Goal: Task Accomplishment & Management: Manage account settings

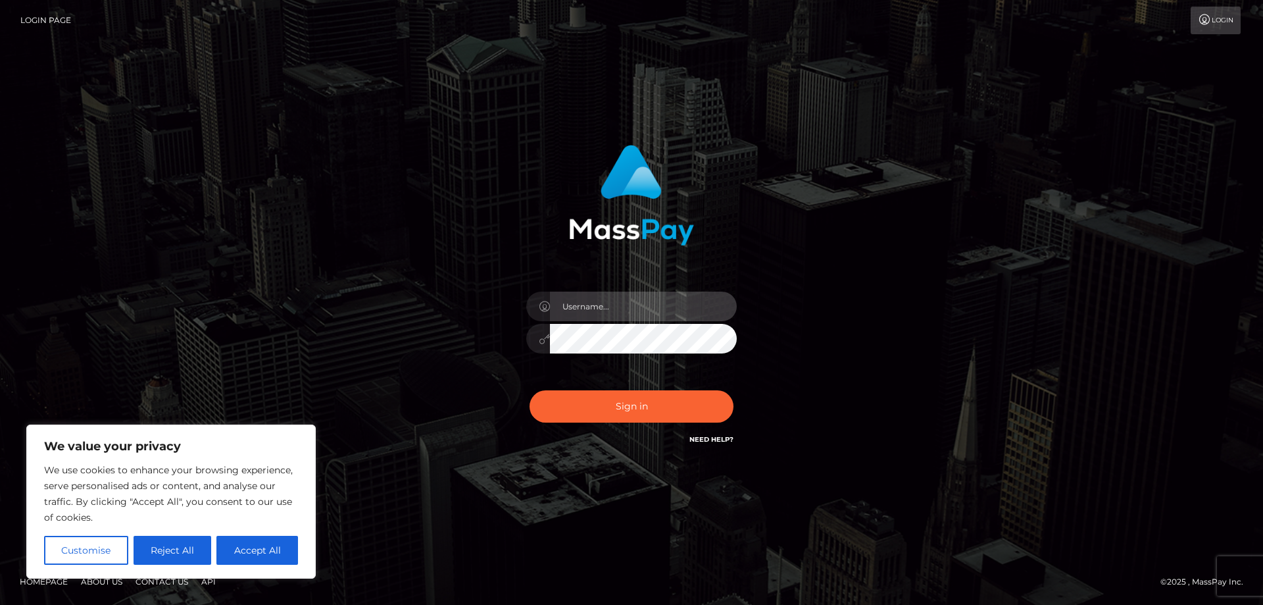
click at [618, 314] on input "text" at bounding box center [643, 306] width 187 height 30
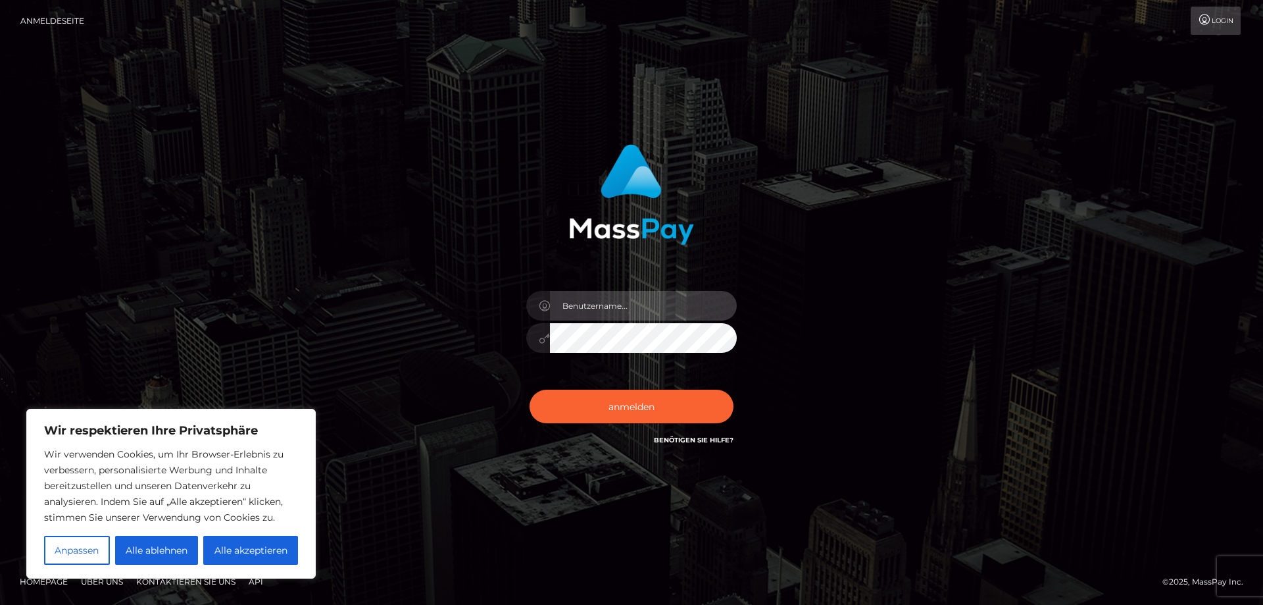
type input "[PERSON_NAME][EMAIL_ADDRESS][PERSON_NAME][DOMAIN_NAME]"
click at [530, 389] on button "anmelden" at bounding box center [632, 405] width 204 height 33
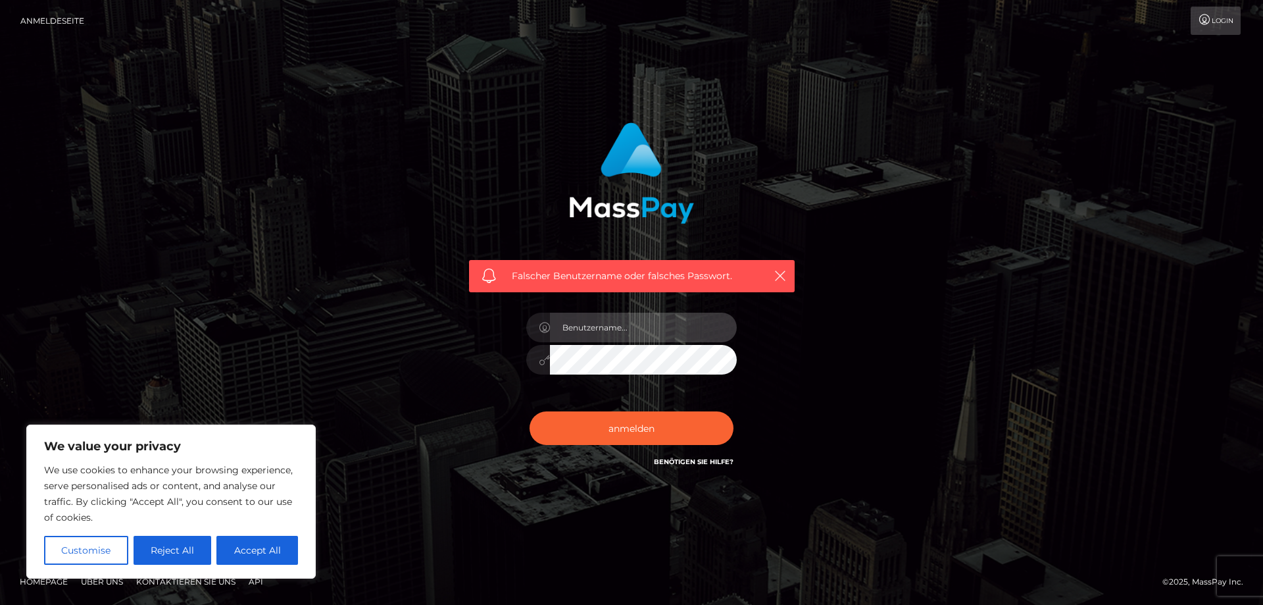
click at [599, 336] on input "text" at bounding box center [643, 327] width 187 height 30
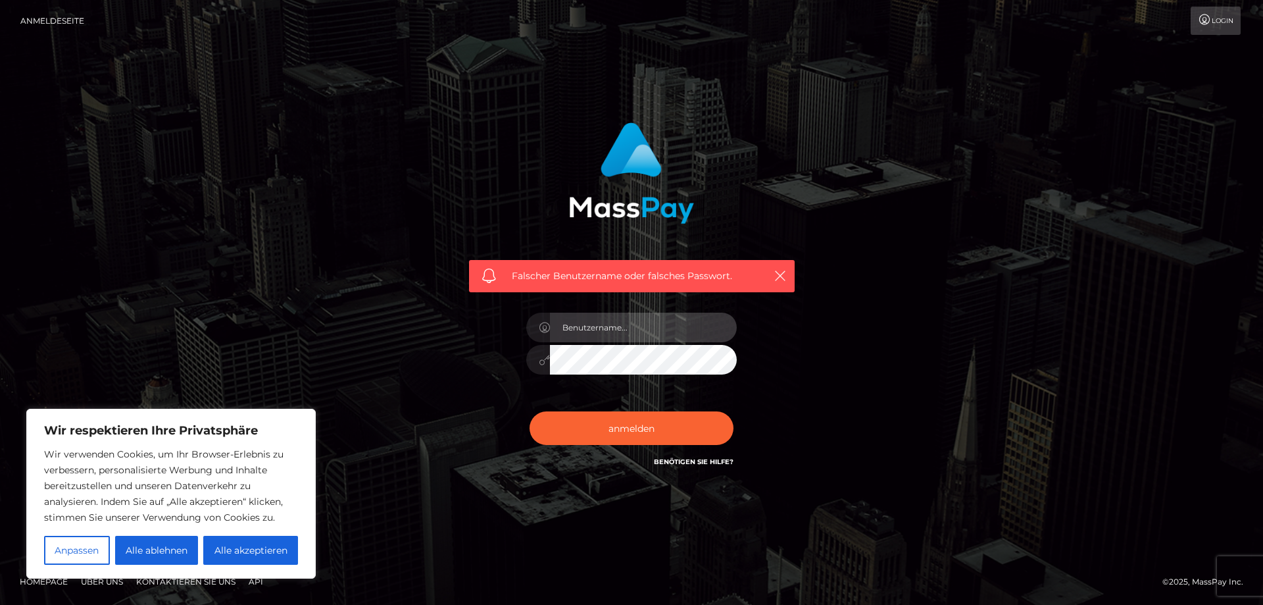
type input "julia.hamed@hotmail.de"
click at [530, 411] on button "anmelden" at bounding box center [632, 427] width 204 height 33
click at [593, 325] on input "text" at bounding box center [643, 327] width 187 height 30
type input "[PERSON_NAME][EMAIL_ADDRESS][DOMAIN_NAME]"
click at [530, 411] on button "anmelden" at bounding box center [632, 427] width 204 height 33
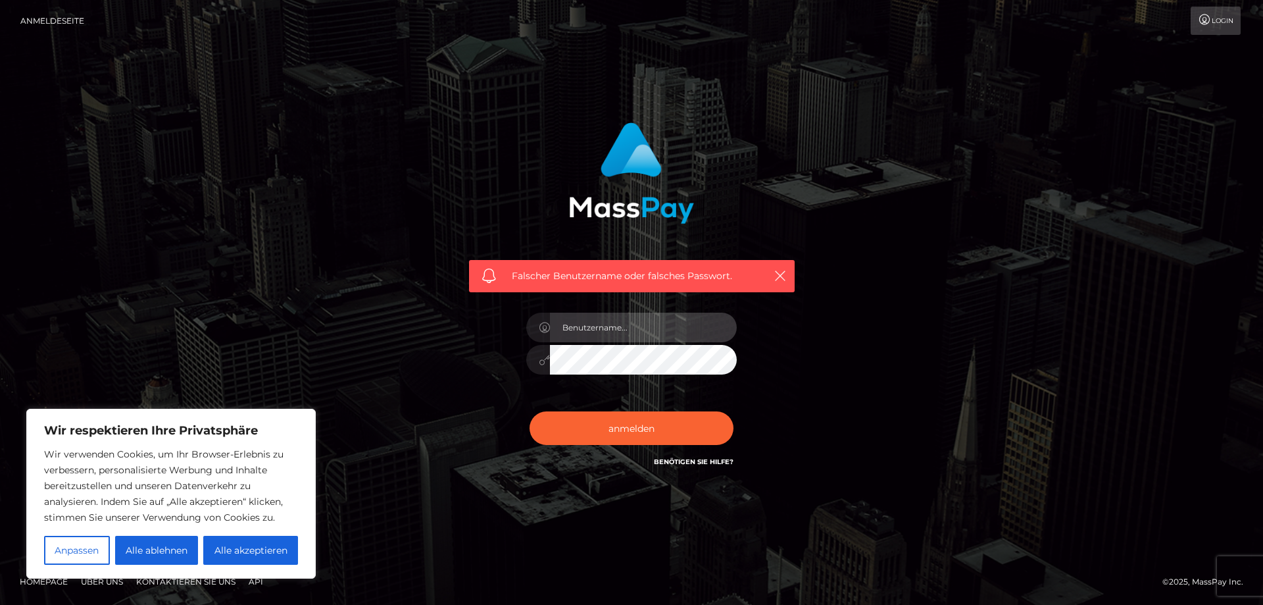
click at [579, 325] on input "text" at bounding box center [643, 327] width 187 height 30
type input "[PERSON_NAME][EMAIL_ADDRESS][DOMAIN_NAME]"
click at [530, 411] on button "anmelden" at bounding box center [632, 427] width 204 height 33
click at [615, 334] on input "text" at bounding box center [643, 327] width 187 height 30
type input "[PERSON_NAME][EMAIL_ADDRESS][PERSON_NAME][DOMAIN_NAME]"
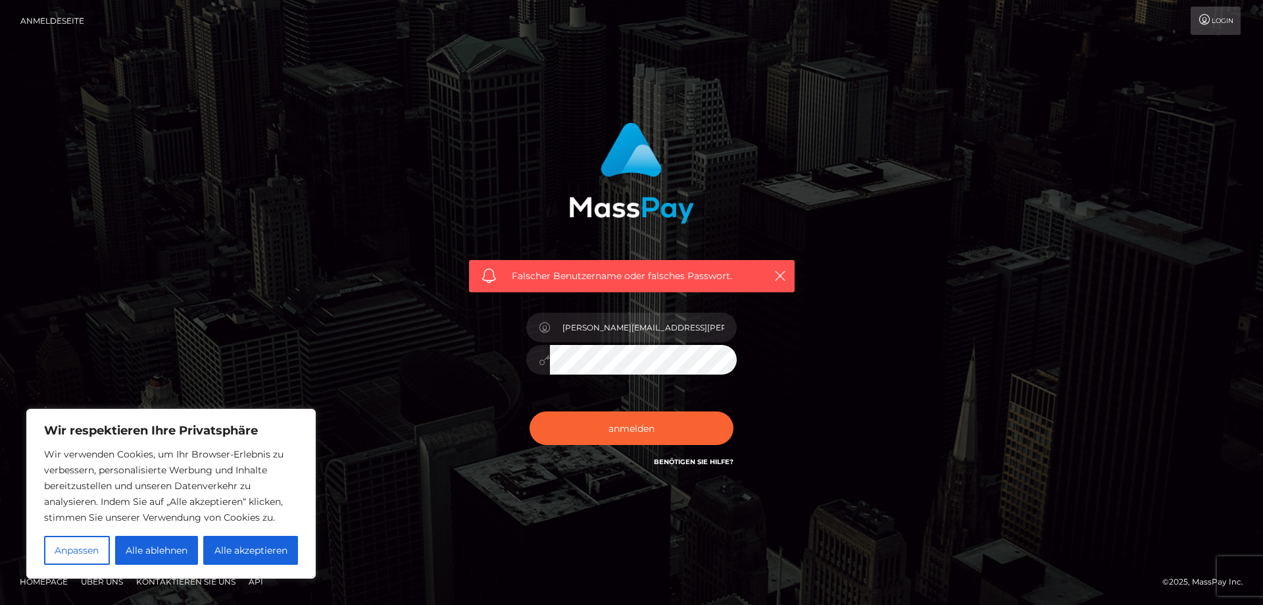
click at [530, 411] on button "anmelden" at bounding box center [632, 427] width 204 height 33
click at [651, 328] on input "text" at bounding box center [643, 327] width 187 height 30
type input "[PERSON_NAME][EMAIL_ADDRESS][PERSON_NAME][DOMAIN_NAME]"
click at [544, 362] on icon at bounding box center [544, 360] width 11 height 11
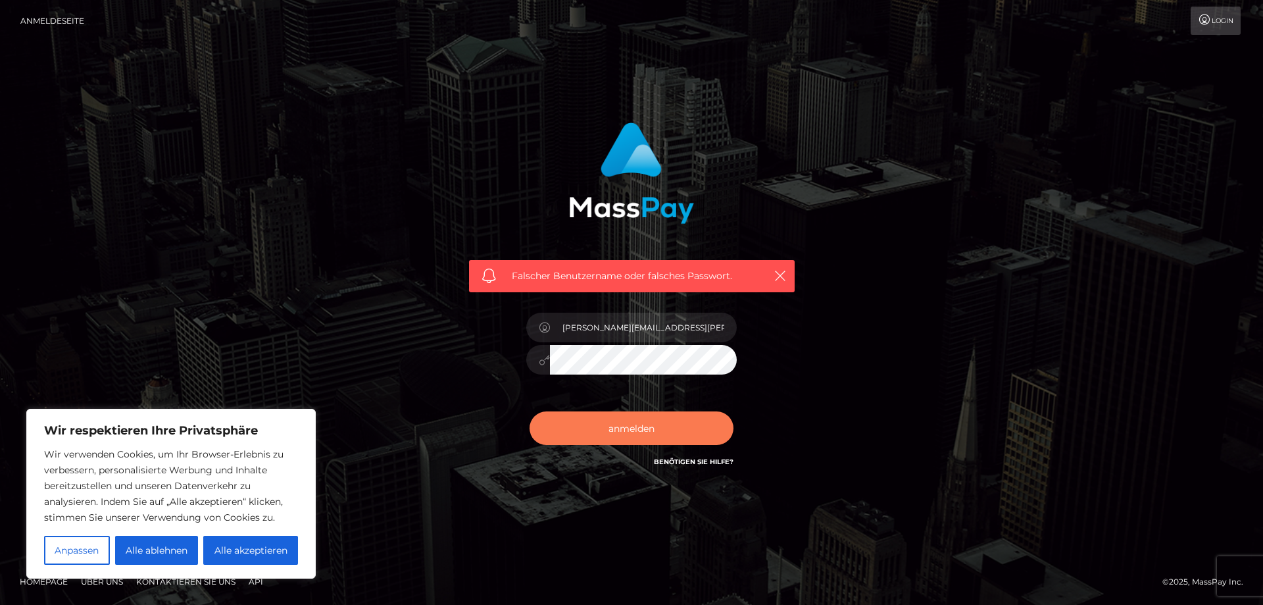
click at [599, 418] on button "anmelden" at bounding box center [632, 427] width 204 height 33
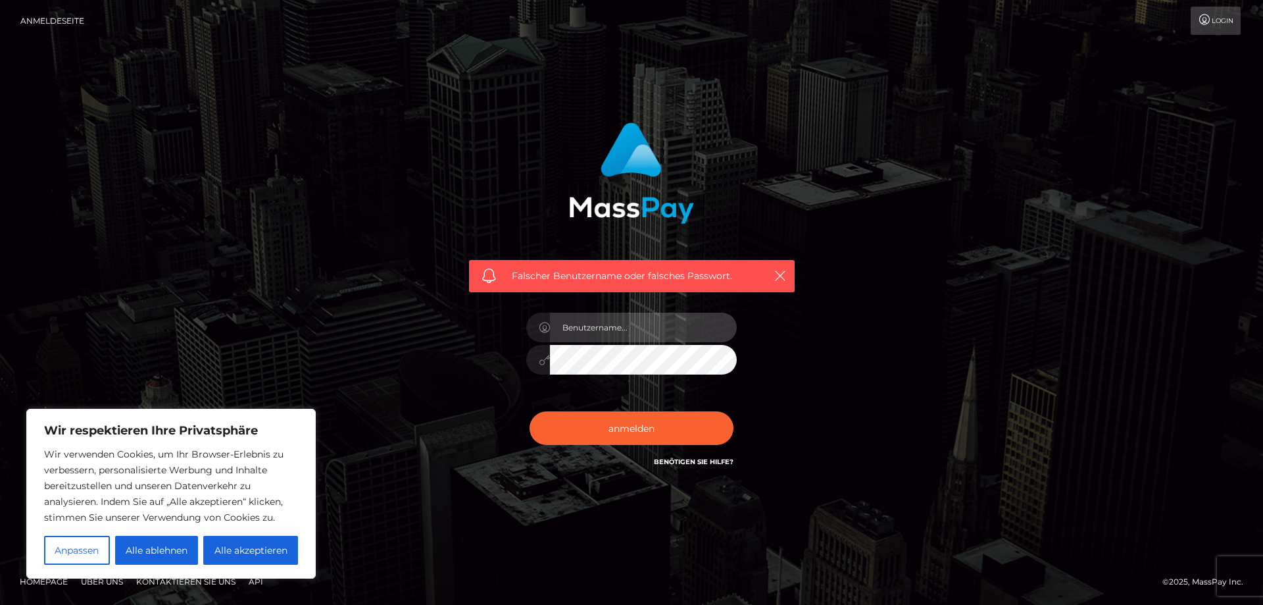
click at [597, 322] on input "text" at bounding box center [643, 327] width 187 height 30
type input "Y"
type input "[PERSON_NAME][EMAIL_ADDRESS][PERSON_NAME][DOMAIN_NAME]"
click at [530, 411] on button "anmelden" at bounding box center [632, 427] width 204 height 33
click at [663, 322] on input "text" at bounding box center [643, 327] width 187 height 30
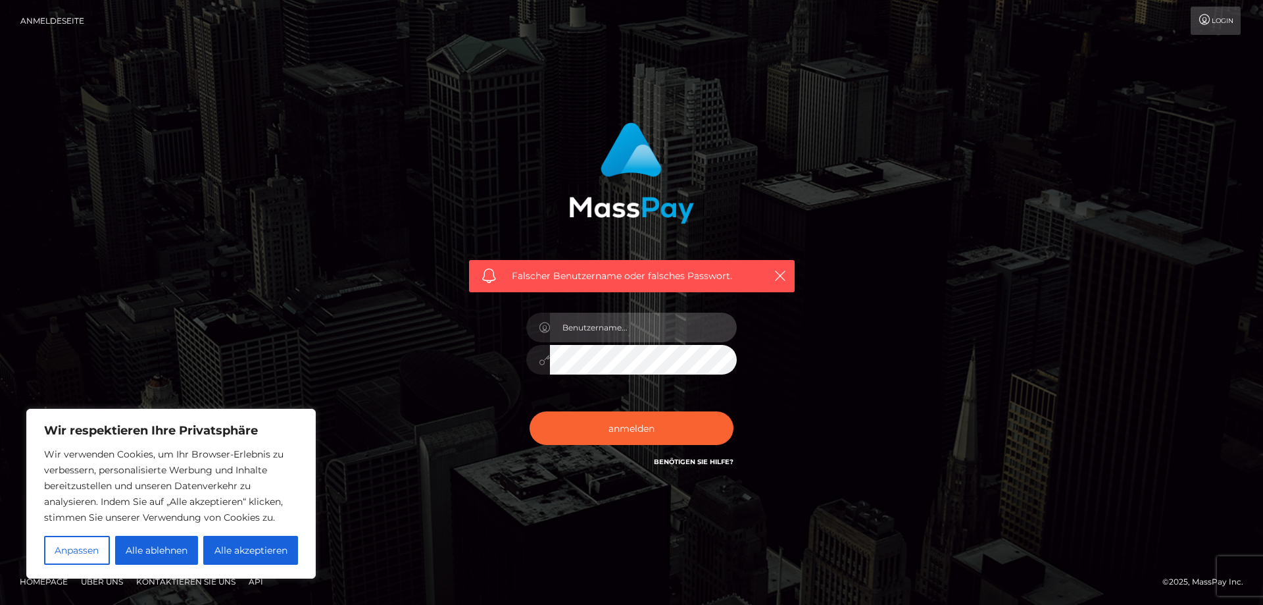
type input "[PERSON_NAME][EMAIL_ADDRESS][PERSON_NAME][DOMAIN_NAME]"
click at [178, 549] on font "Alle ablehnen" at bounding box center [157, 550] width 62 height 12
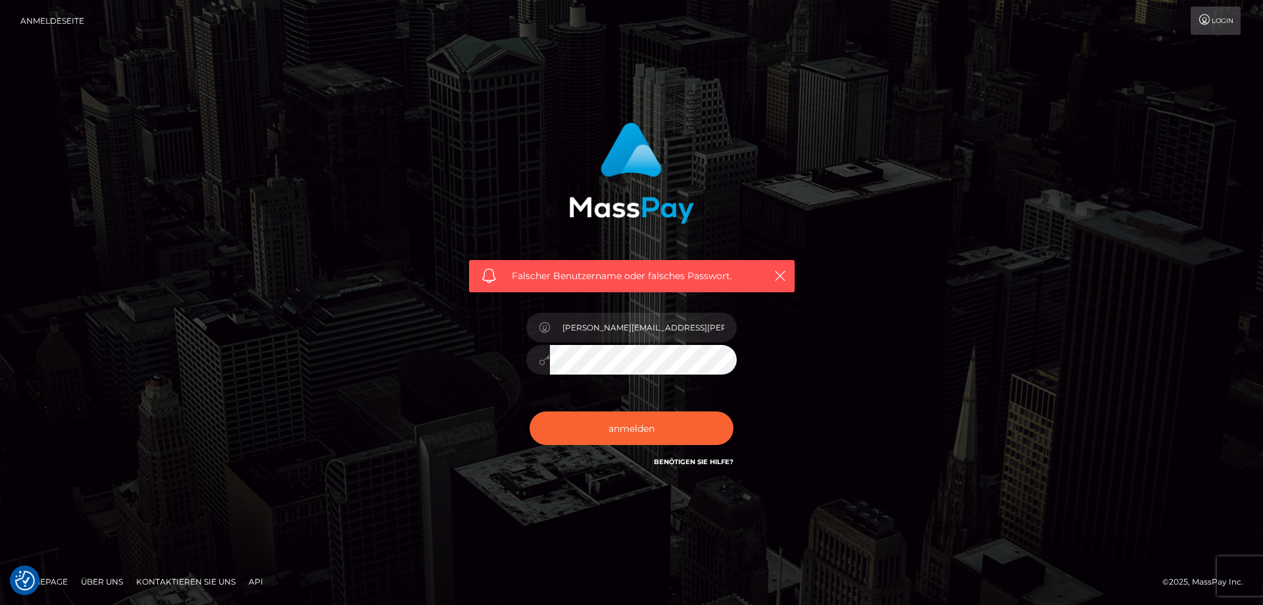
click at [699, 464] on font "Benötigen Sie Hilfe?" at bounding box center [694, 461] width 80 height 9
click at [609, 375] on div "[PERSON_NAME][EMAIL_ADDRESS][PERSON_NAME][DOMAIN_NAME]" at bounding box center [631, 353] width 230 height 101
click at [1227, 14] on link "Login" at bounding box center [1216, 21] width 50 height 28
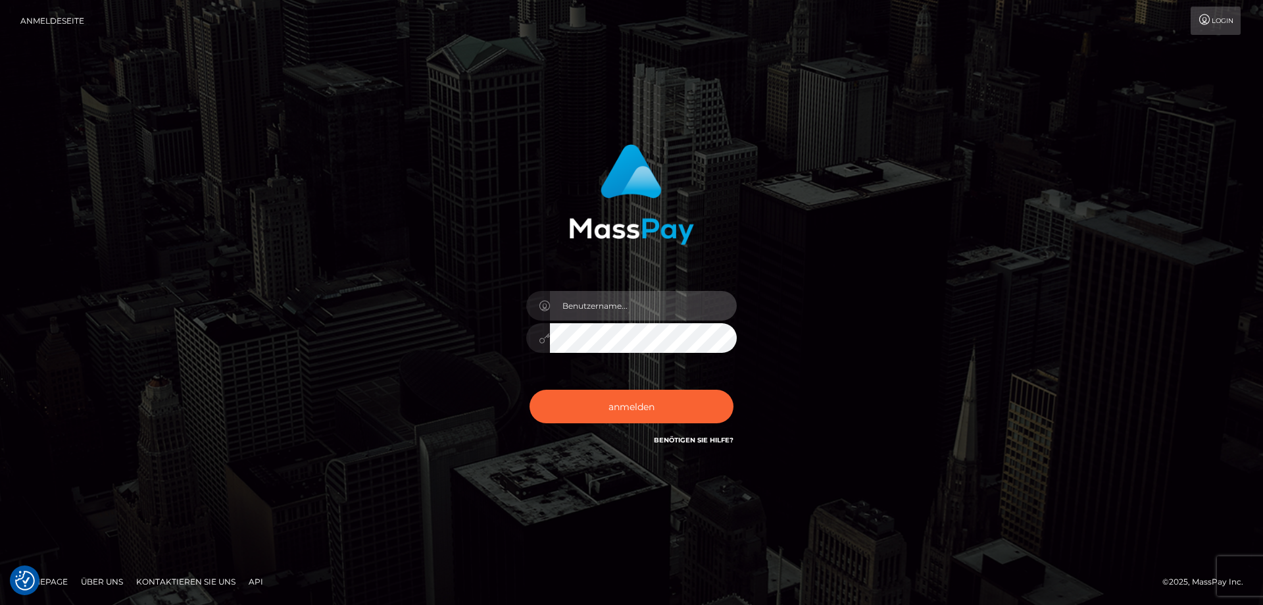
click at [610, 310] on input "text" at bounding box center [643, 306] width 187 height 30
type input "julia.hamed@hotmail.de"
click at [530, 389] on button "anmelden" at bounding box center [632, 405] width 204 height 33
click at [598, 319] on input "text" at bounding box center [643, 306] width 187 height 30
type input "julia.hamed@hotmail.de"
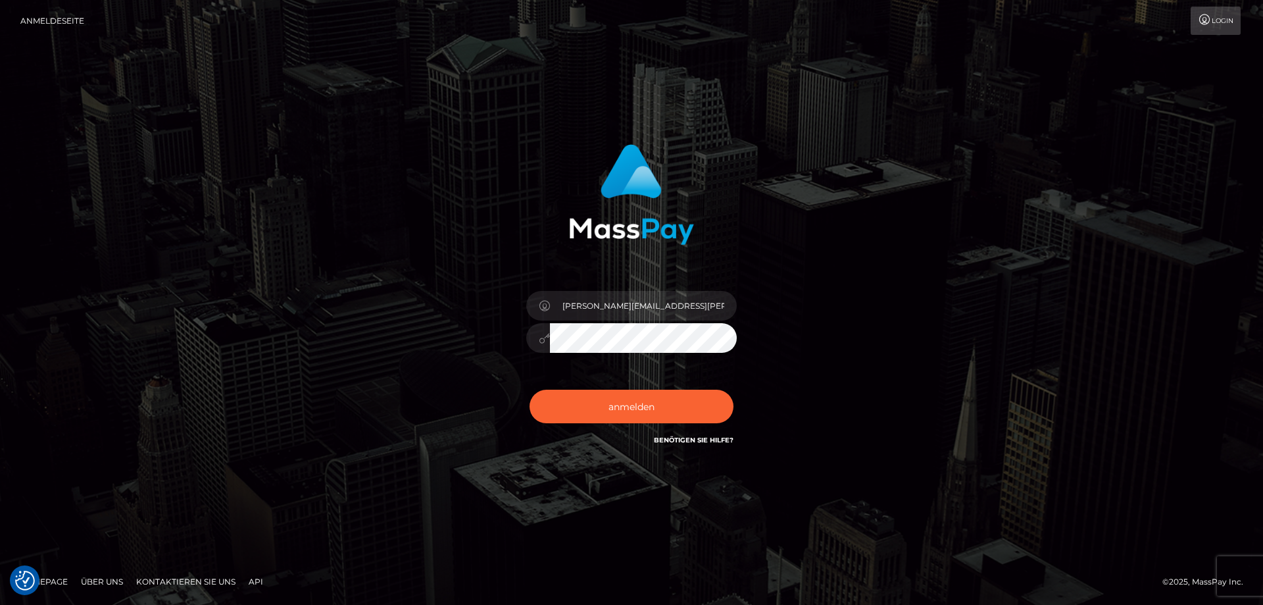
click at [530, 389] on button "anmelden" at bounding box center [632, 405] width 204 height 33
